Goal: Information Seeking & Learning: Learn about a topic

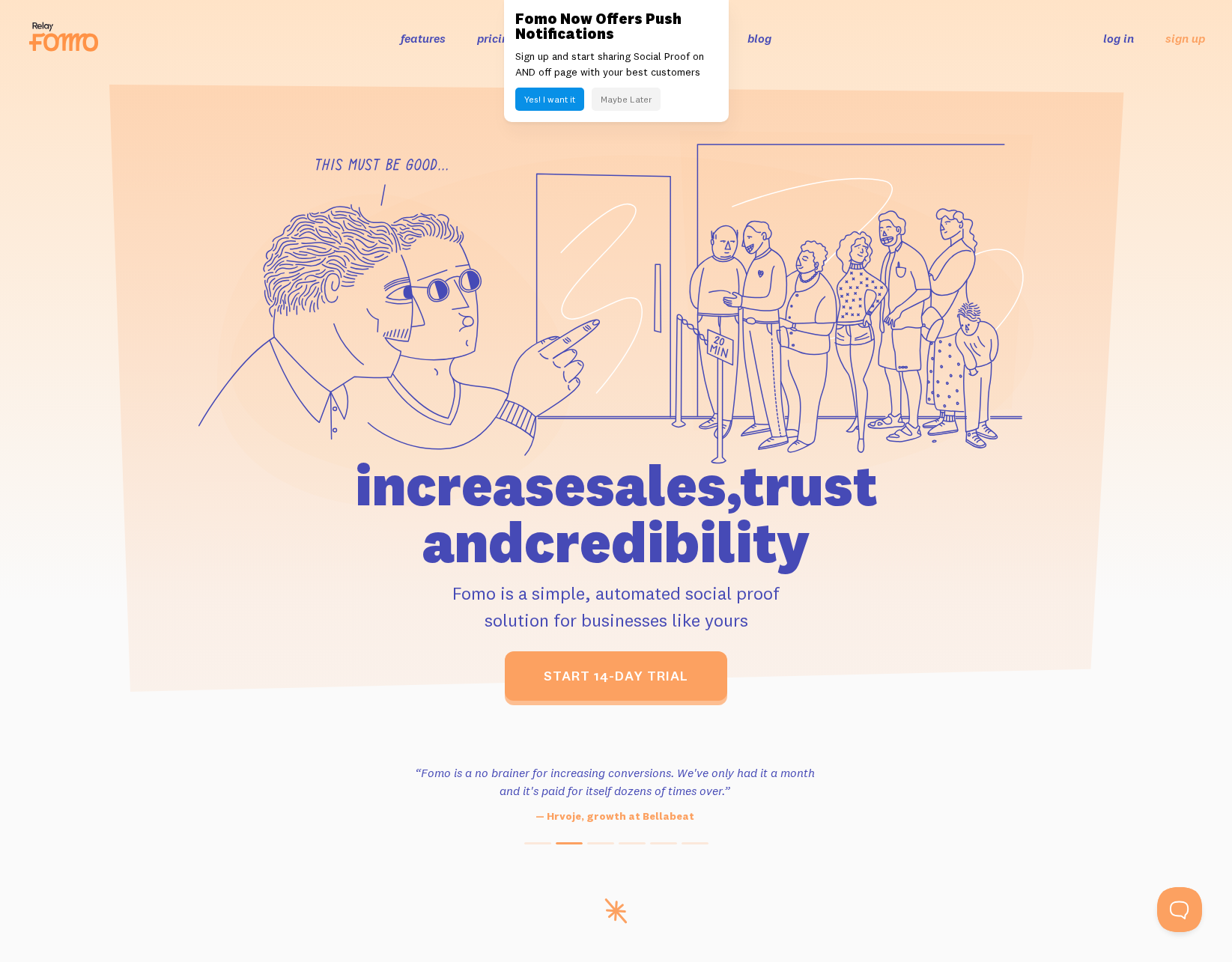
click at [760, 44] on link "blog" at bounding box center [759, 38] width 24 height 15
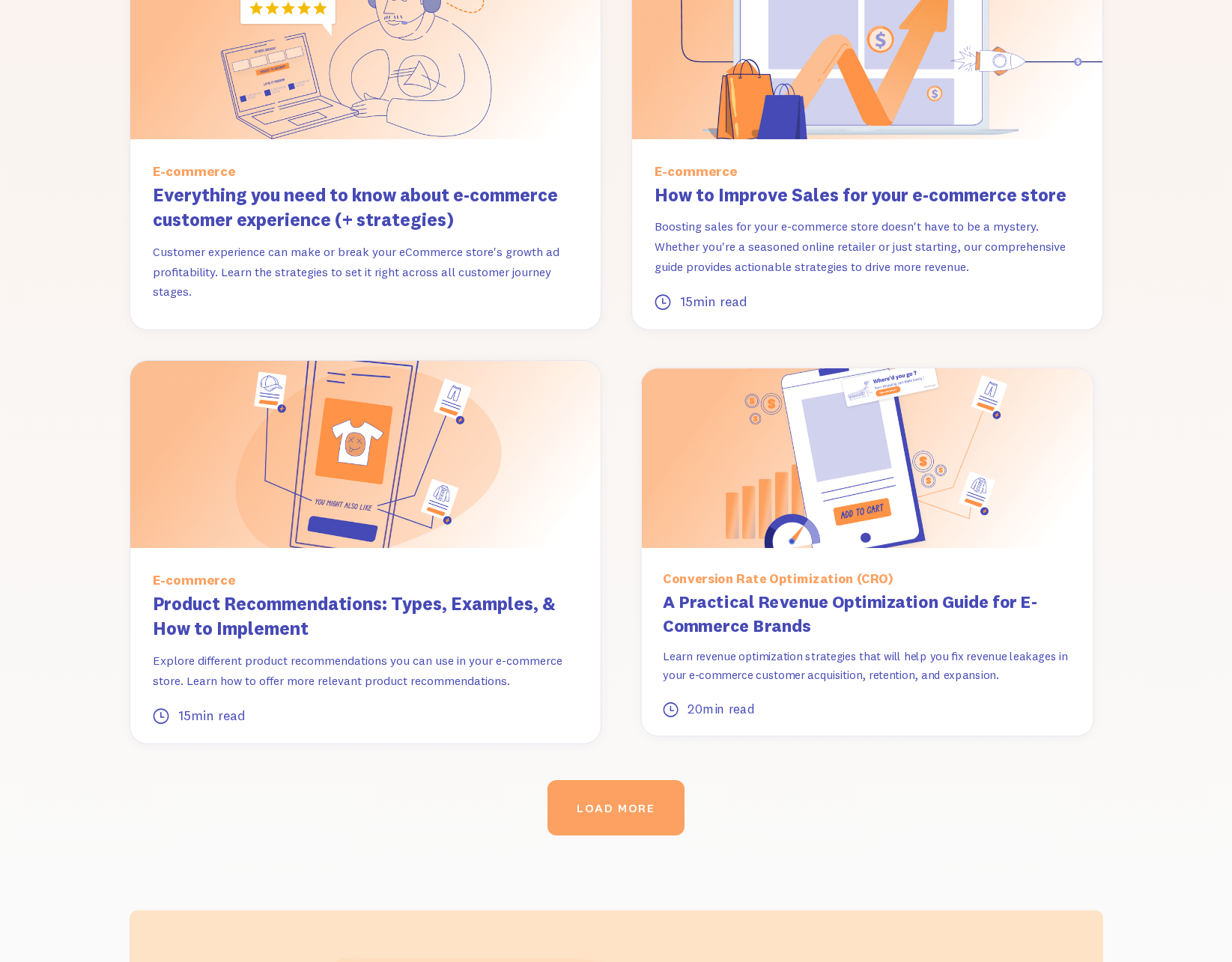
scroll to position [1661, 0]
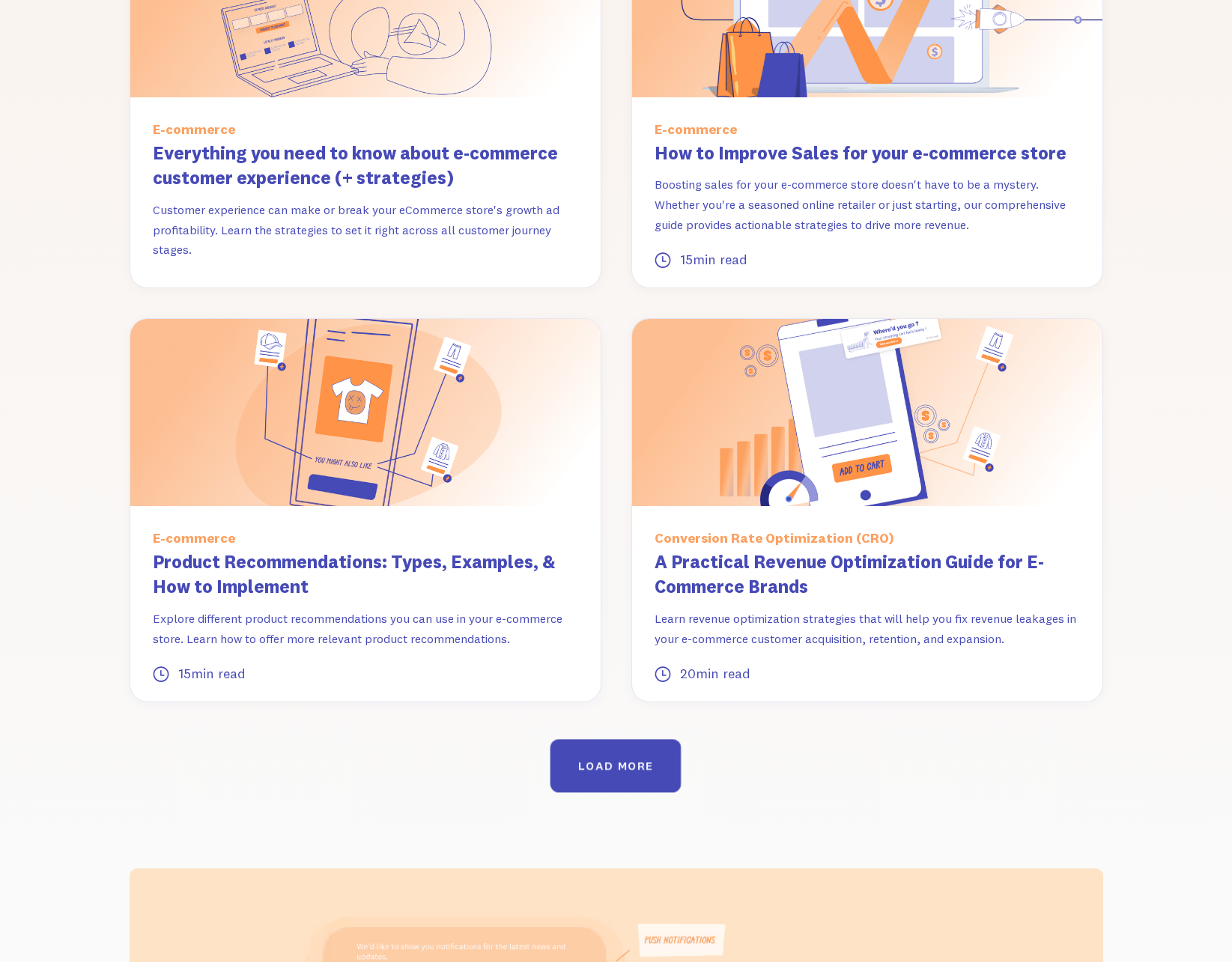
click at [639, 759] on div "LOAD MORE" at bounding box center [615, 766] width 75 height 14
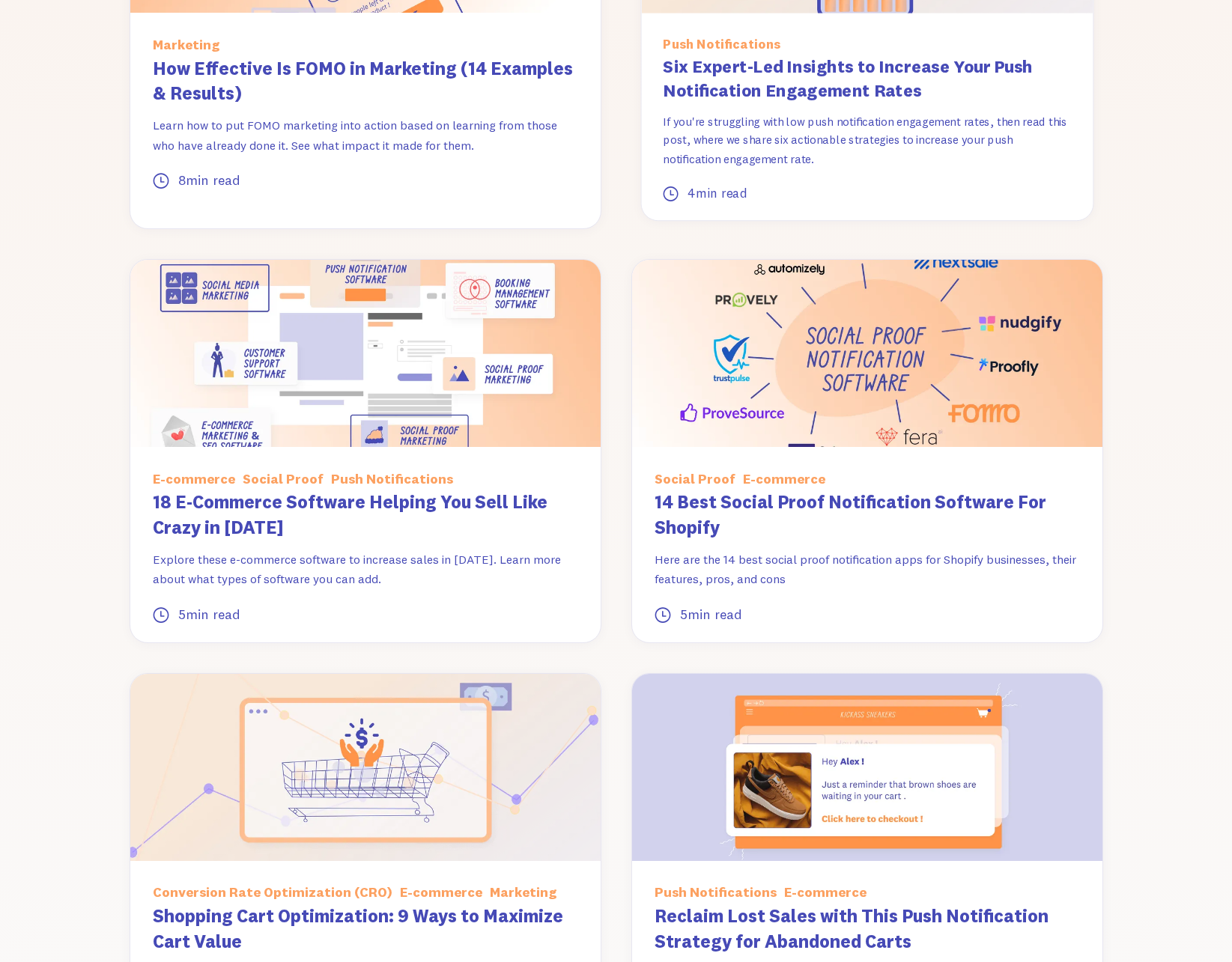
scroll to position [2639, 0]
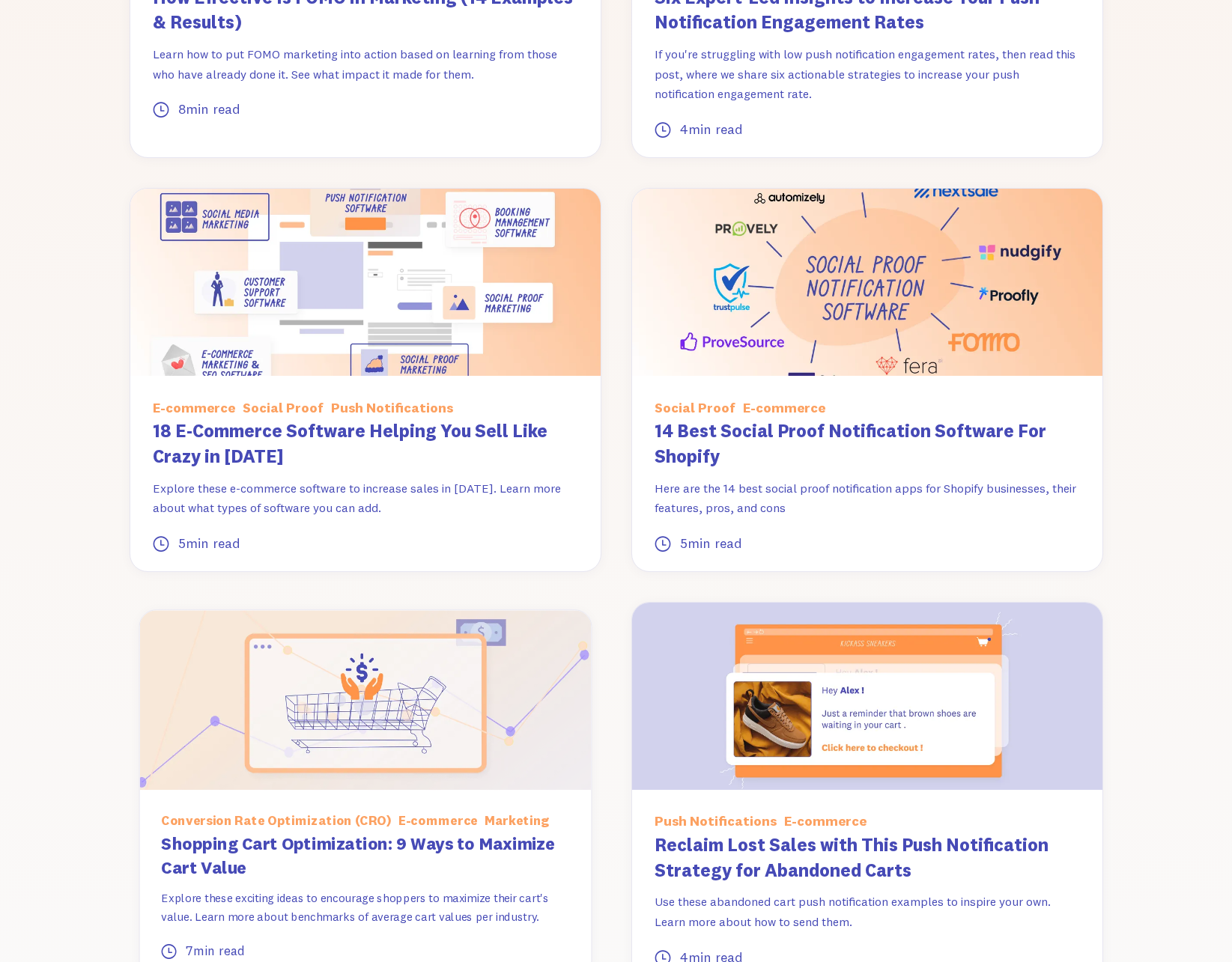
click at [474, 688] on img at bounding box center [365, 699] width 452 height 179
